Goal: Transaction & Acquisition: Book appointment/travel/reservation

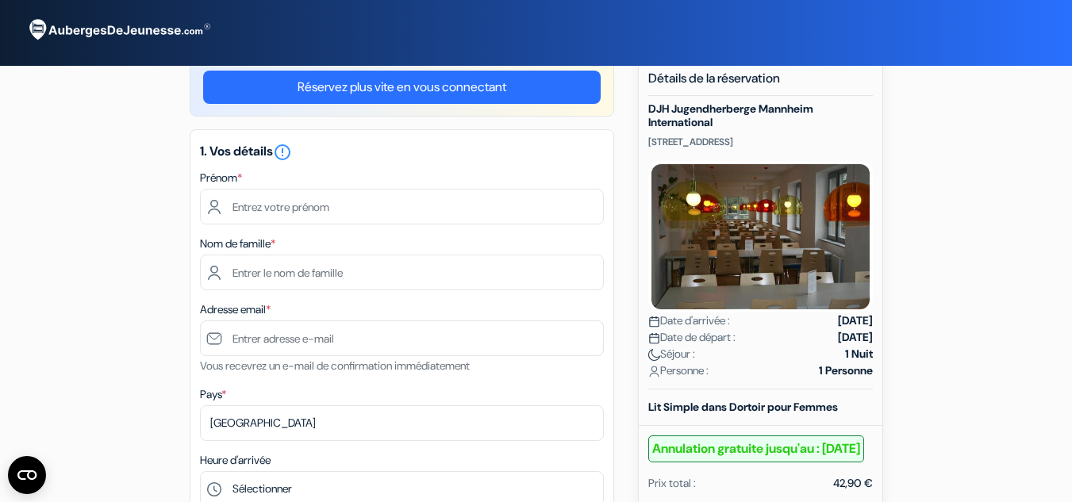
scroll to position [82, 0]
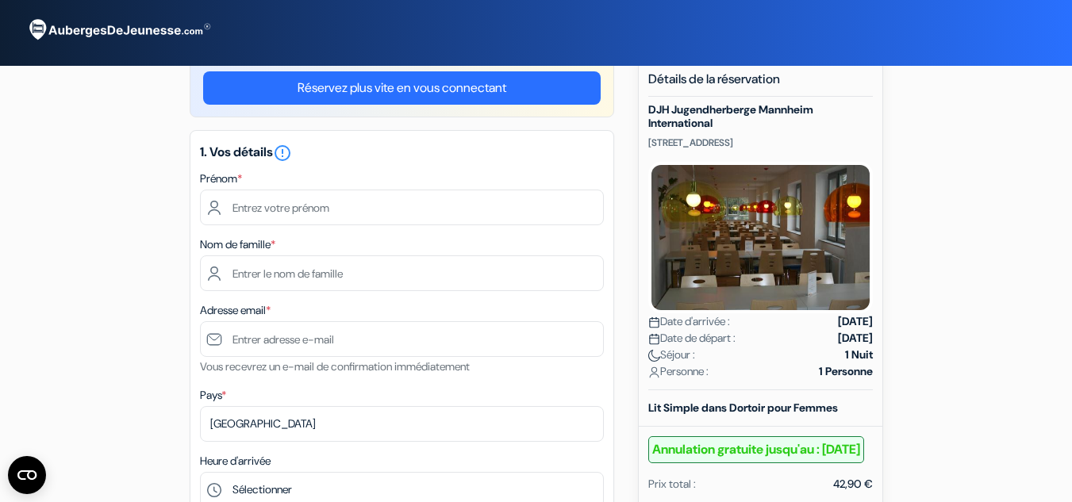
click at [487, 175] on div "Prénom *" at bounding box center [402, 197] width 404 height 56
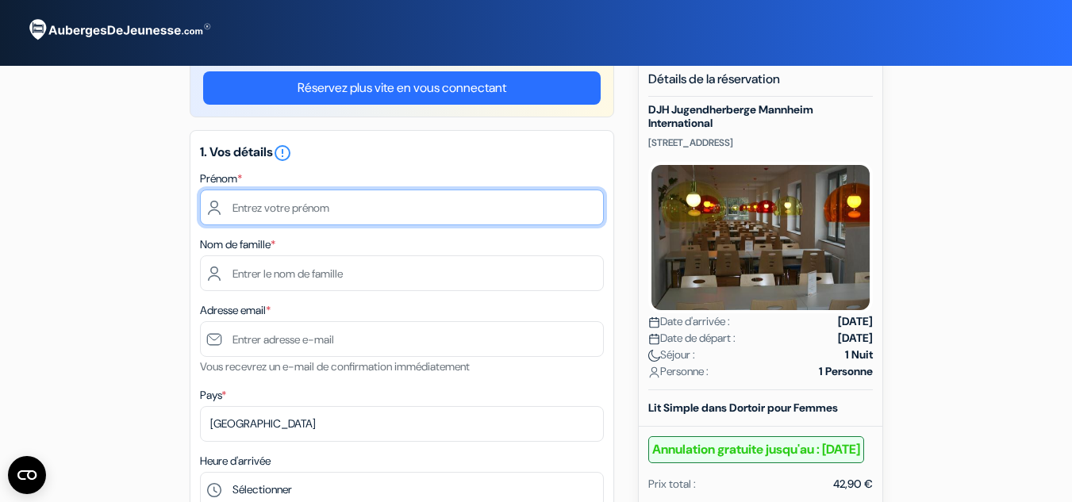
click at [452, 199] on input "text" at bounding box center [402, 208] width 404 height 36
type input "Liv"
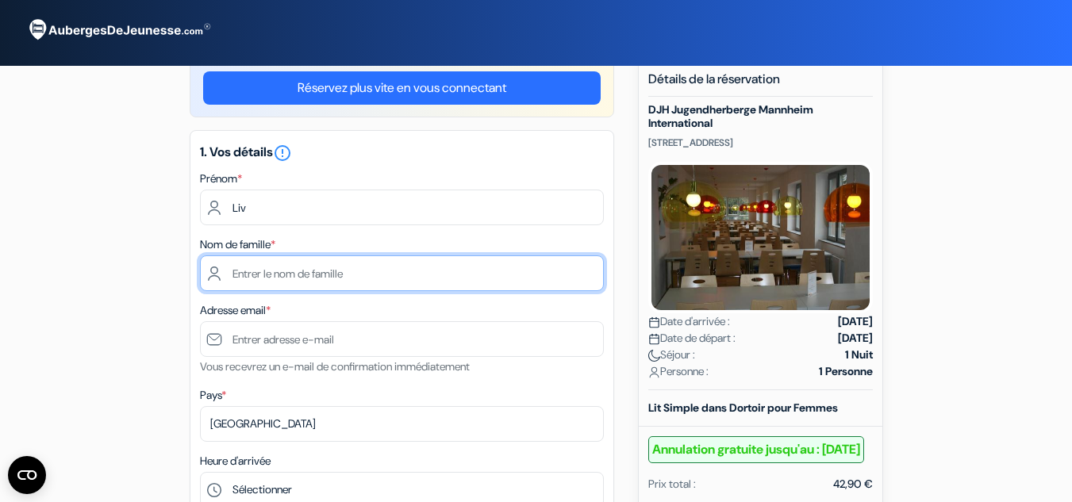
type input "[PERSON_NAME]"
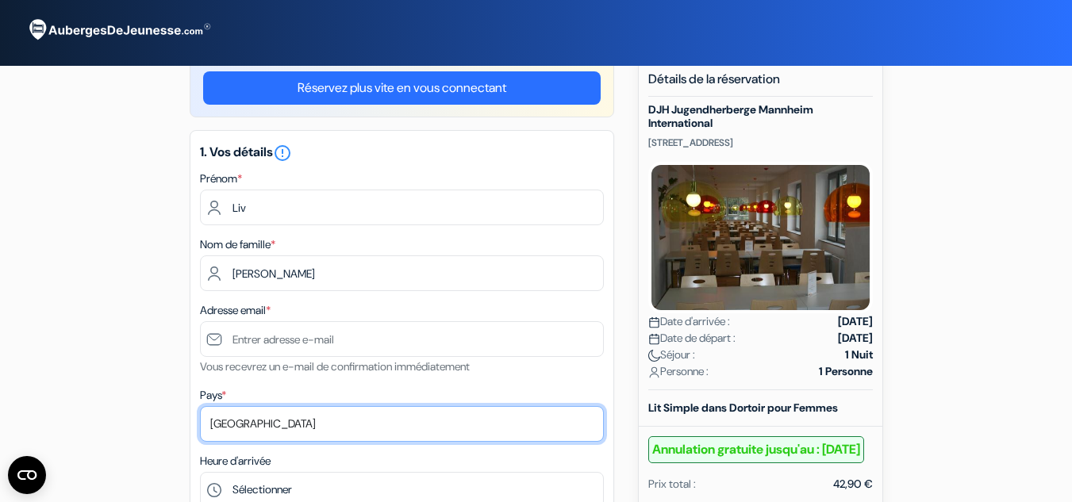
select select "fr"
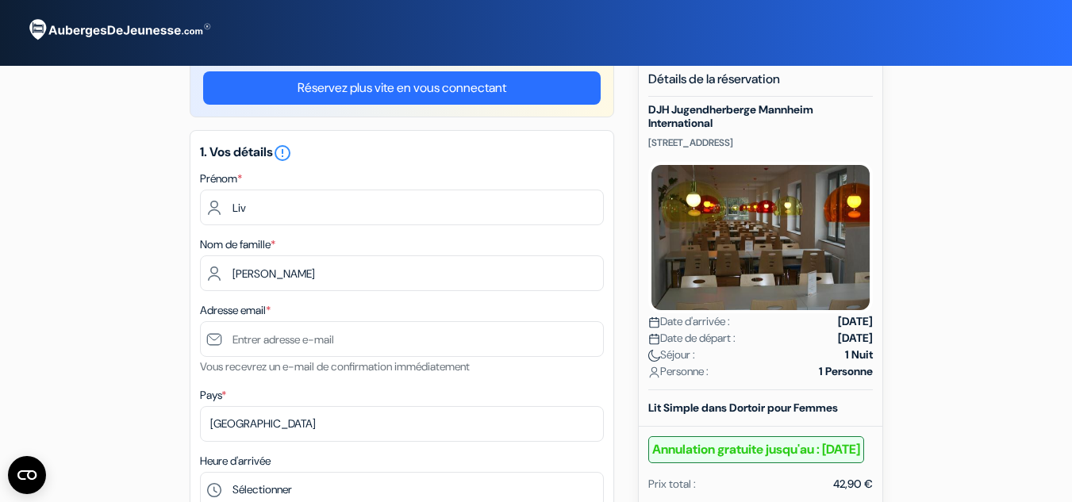
type input "[PHONE_NUMBER]"
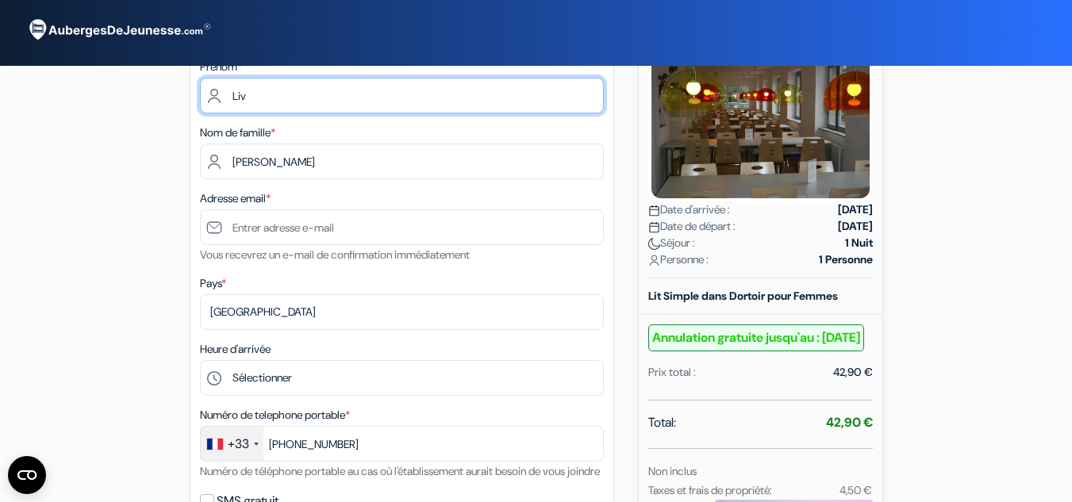
scroll to position [194, 0]
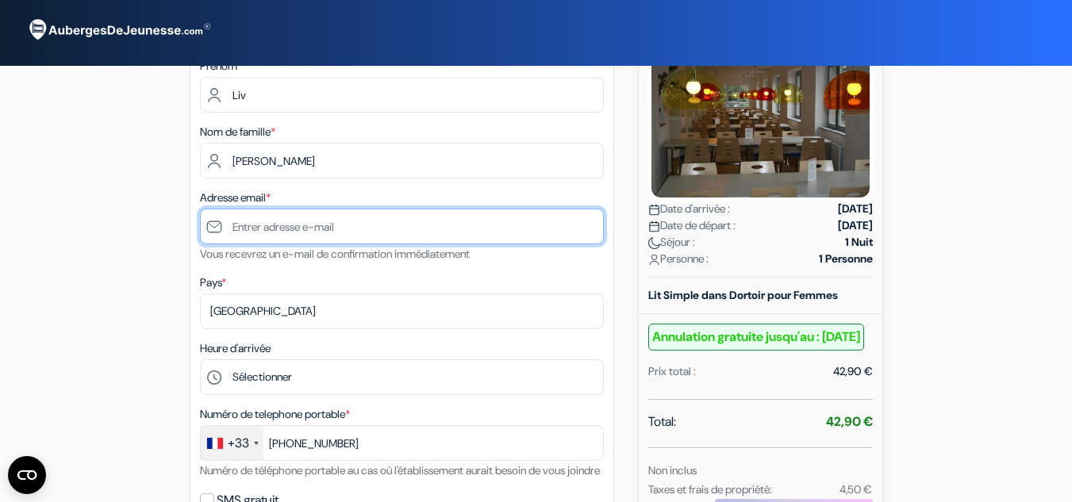
click at [366, 215] on input "text" at bounding box center [402, 227] width 404 height 36
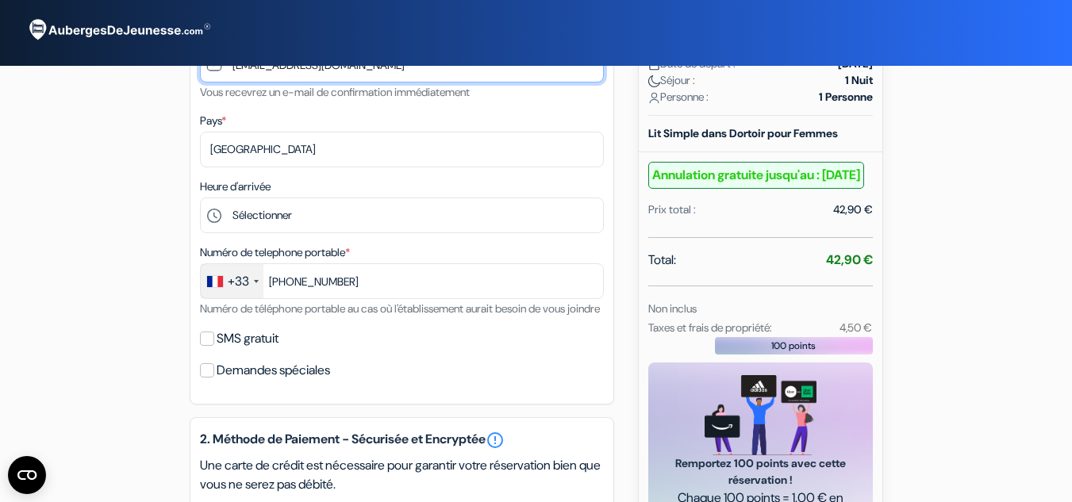
scroll to position [357, 0]
type input "[EMAIL_ADDRESS][DOMAIN_NAME]"
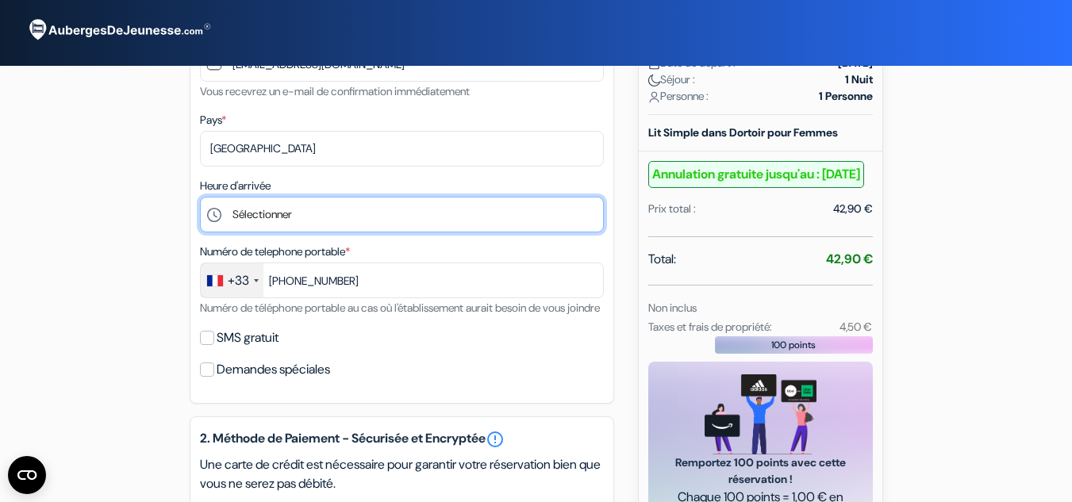
click at [366, 215] on select "Sélectionner 15:00 16:00 17:00 18:00 19:00 20:00 21:00" at bounding box center [402, 215] width 404 height 36
select select "21"
click at [200, 197] on select "Sélectionner 15:00 16:00 17:00 18:00 19:00 20:00 21:00" at bounding box center [402, 215] width 404 height 36
click at [287, 223] on select "Sélectionner 15:00 16:00 17:00 18:00 19:00 20:00 21:00" at bounding box center [402, 215] width 404 height 36
click at [200, 197] on select "Sélectionner 15:00 16:00 17:00 18:00 19:00 20:00 21:00" at bounding box center [402, 215] width 404 height 36
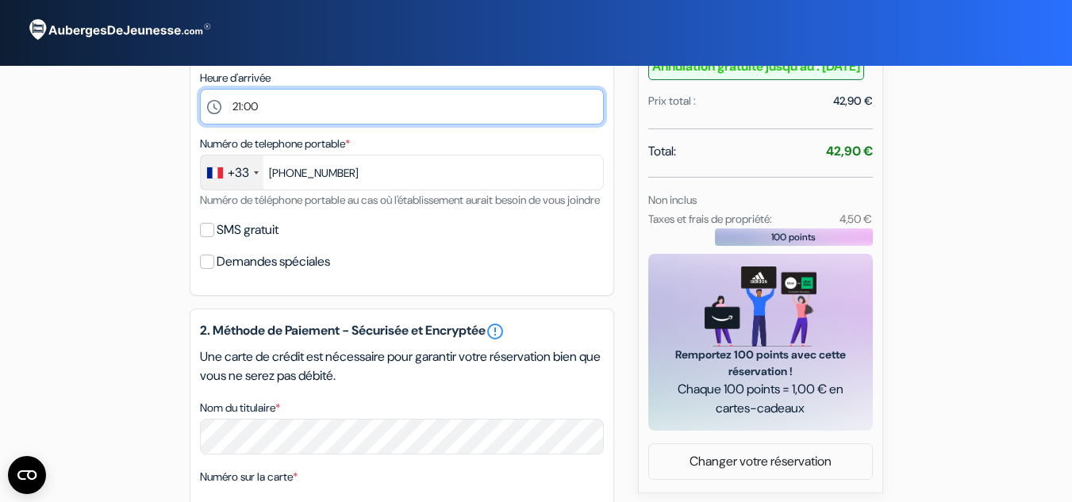
scroll to position [466, 0]
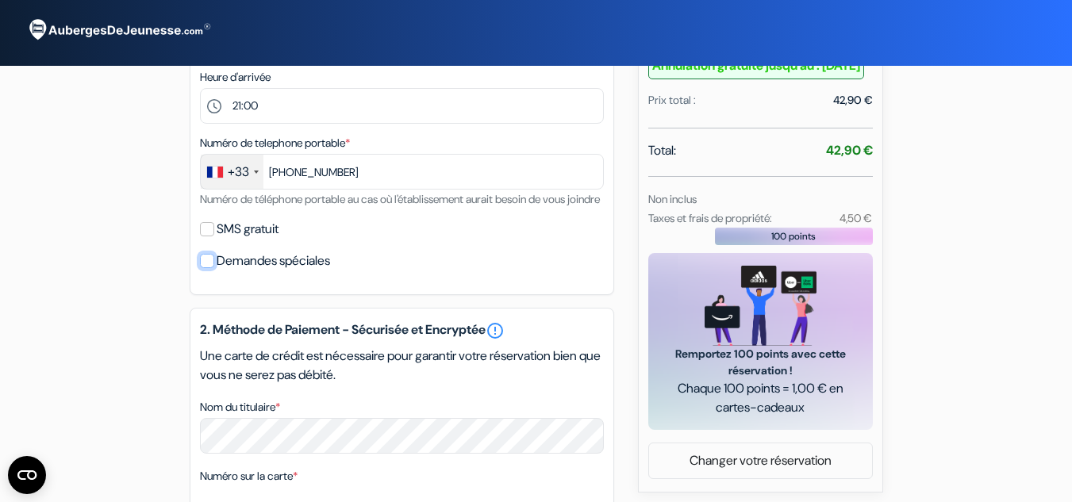
click at [210, 268] on input "Demandes spéciales" at bounding box center [207, 261] width 14 height 14
checkbox input "true"
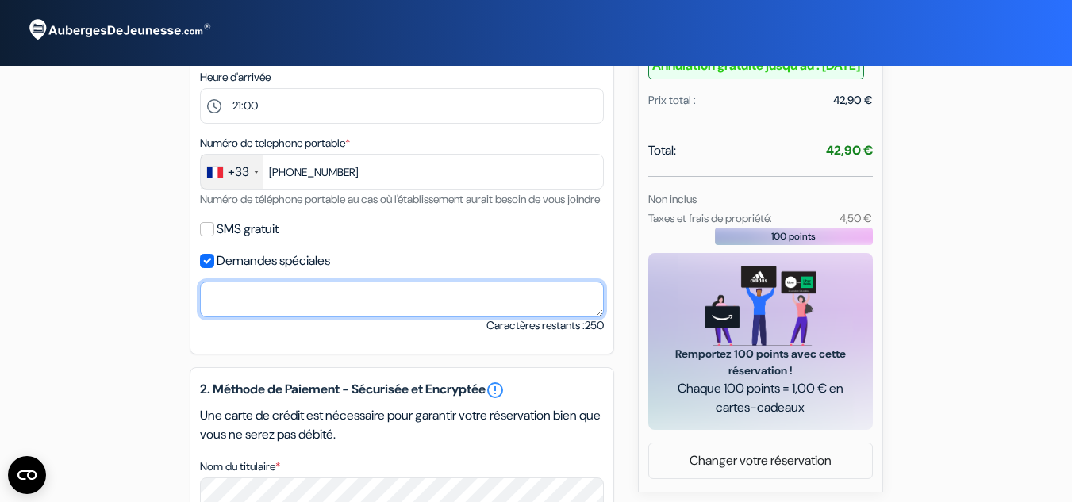
click at [240, 313] on textarea "Nom du titulaire *" at bounding box center [402, 300] width 404 height 36
type textarea "j"
type textarea "mon train arrive en gare à 22h, est-ce que ce sera possible d'accéder à la cham…"
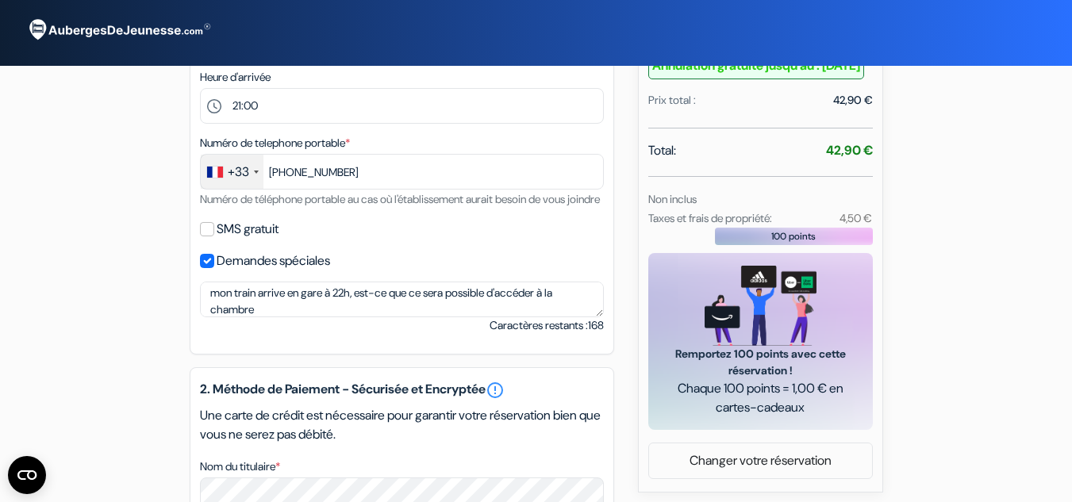
click at [623, 374] on div "add_box DJH Jugendherberge Mannheim International [STREET_ADDRESS] Détails de l…" at bounding box center [536, 316] width 904 height 1284
click at [206, 236] on input "SMS gratuit" at bounding box center [207, 229] width 14 height 14
checkbox input "true"
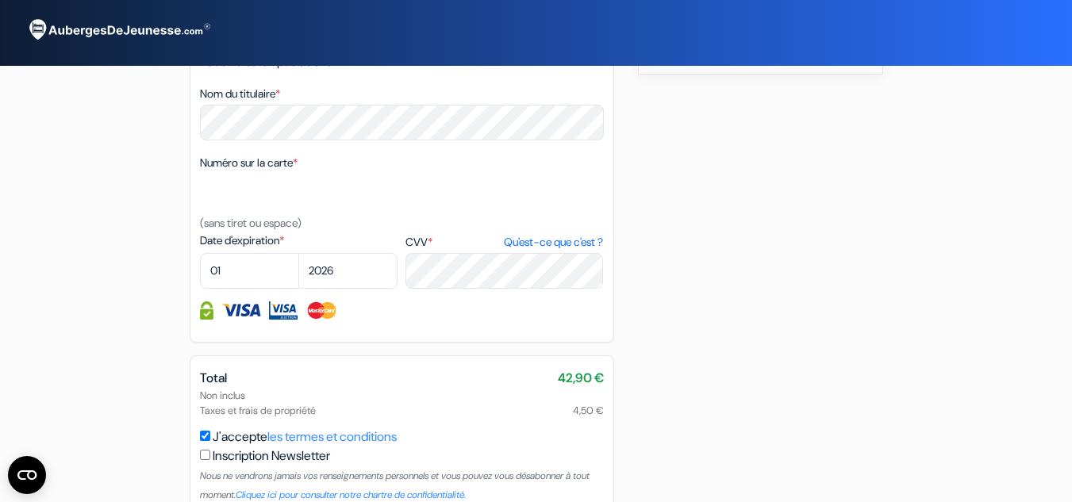
scroll to position [898, 0]
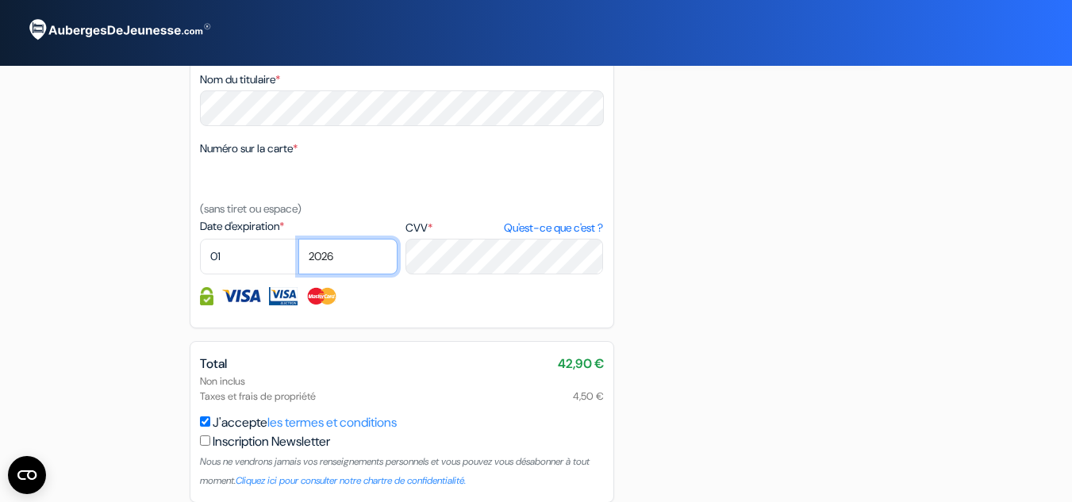
click at [373, 274] on select "2025 2026 2027 2028 2029 2030 2031 2032 2033 2034 2035 2036 2037 2038 2039 2040…" at bounding box center [347, 257] width 99 height 36
select select "2028"
click at [298, 258] on select "2025 2026 2027 2028 2029 2030 2031 2032 2033 2034 2035 2036 2037 2038 2039 2040…" at bounding box center [347, 257] width 99 height 36
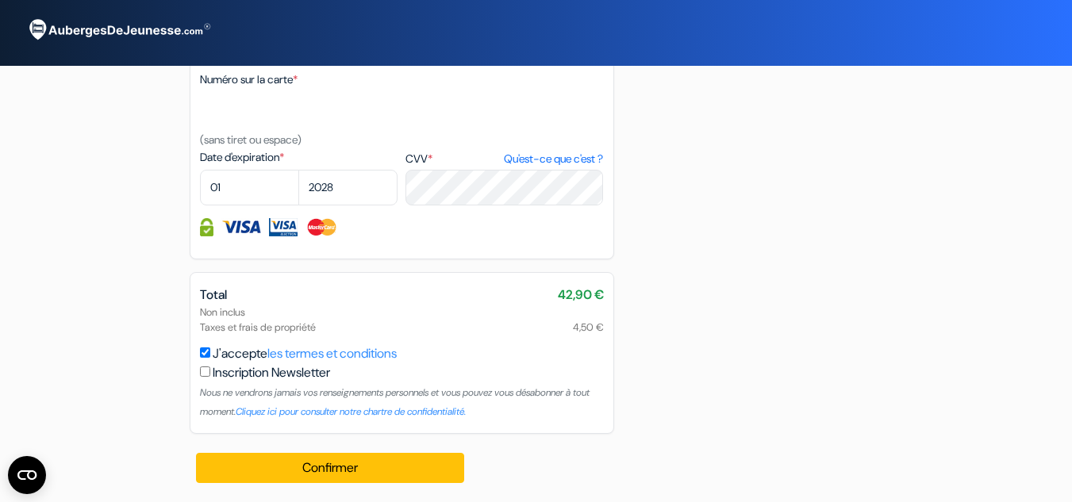
scroll to position [986, 0]
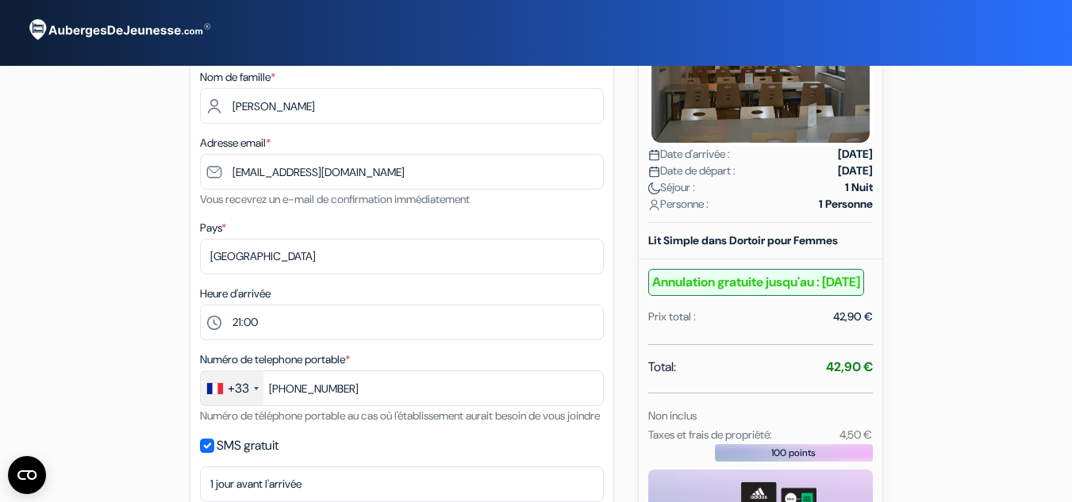
scroll to position [0, 0]
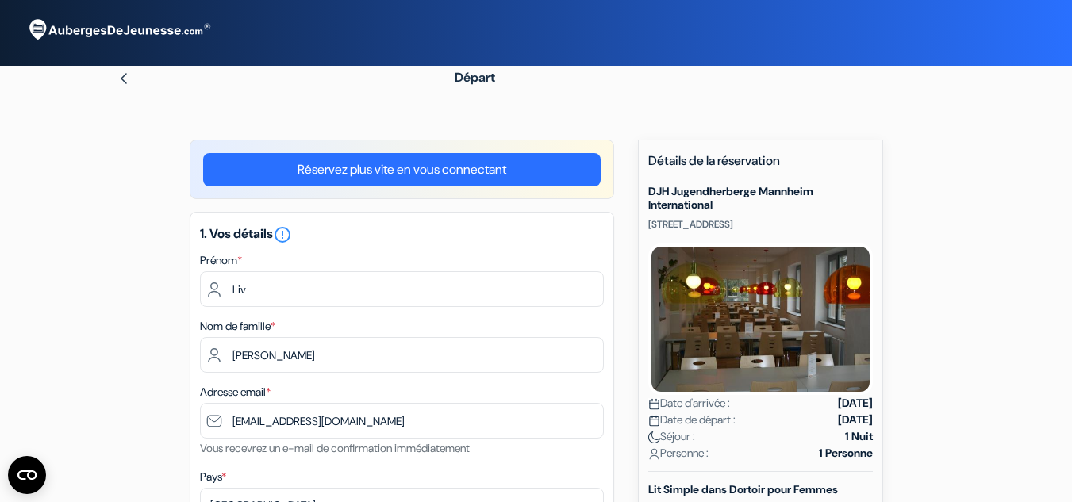
click at [125, 82] on img at bounding box center [123, 78] width 13 height 13
select select "fr"
select select "21"
select select "2028"
